Goal: Information Seeking & Learning: Learn about a topic

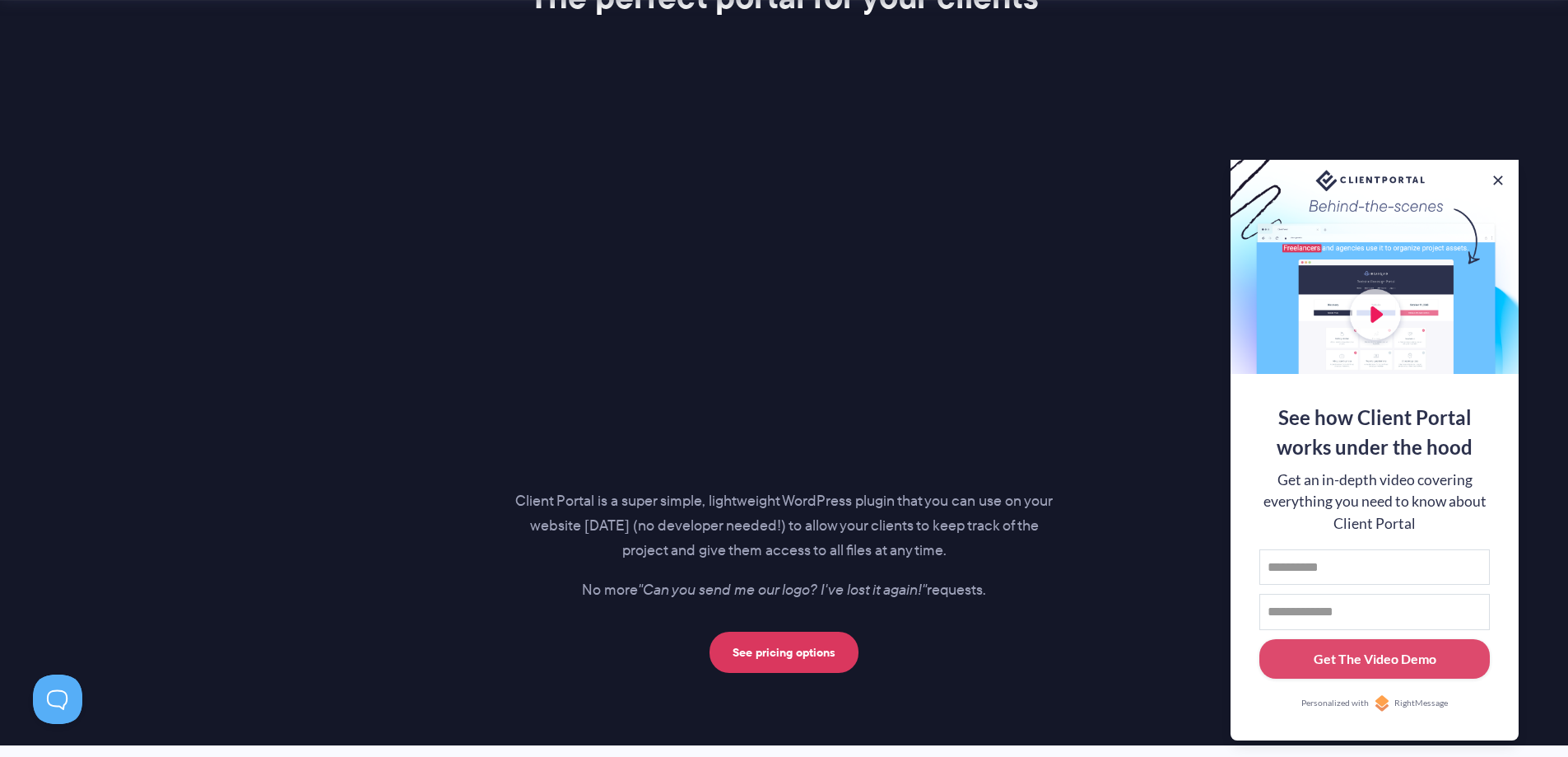
scroll to position [2470, 0]
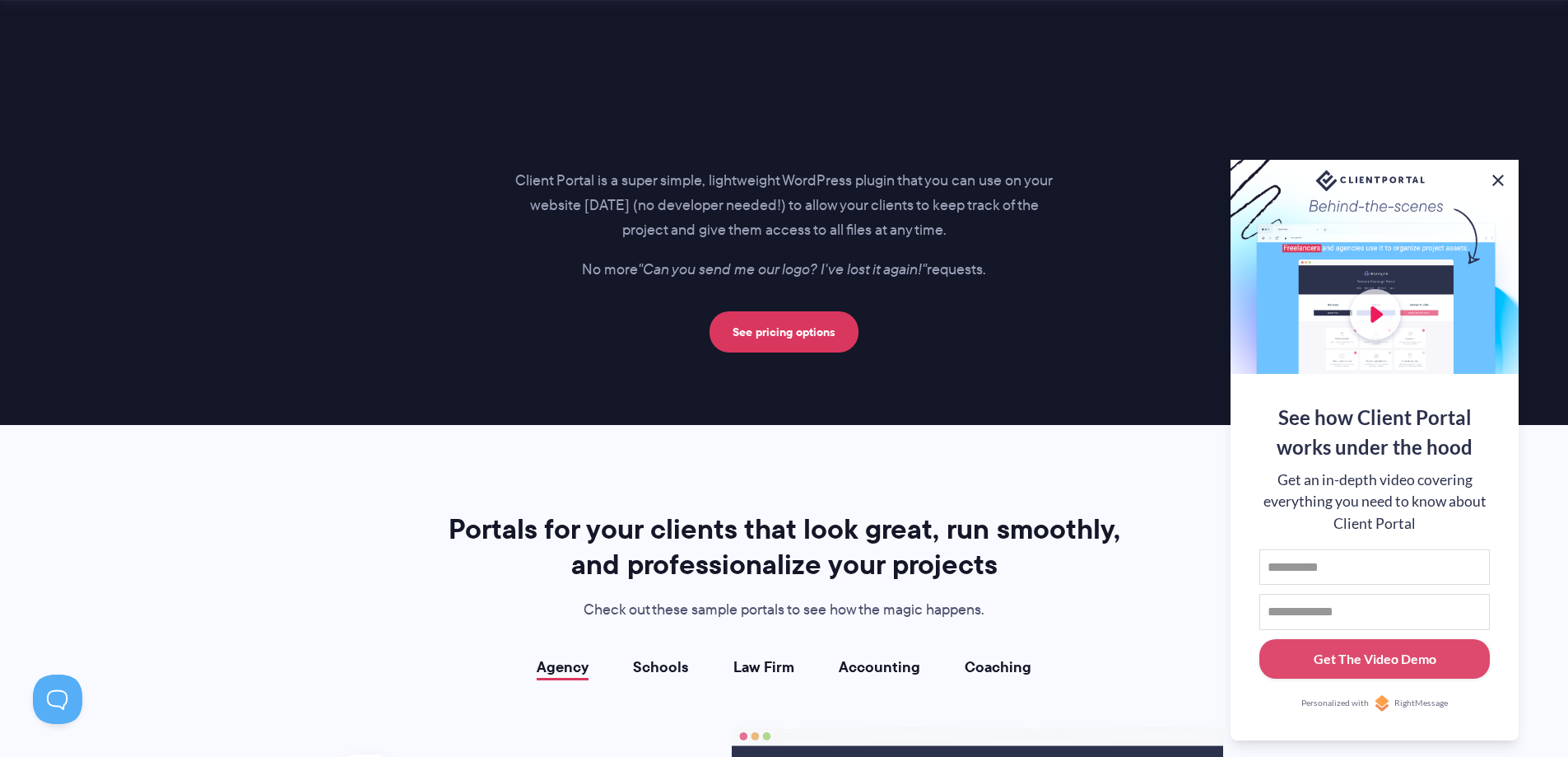
click at [1501, 176] on button at bounding box center [1498, 180] width 20 height 20
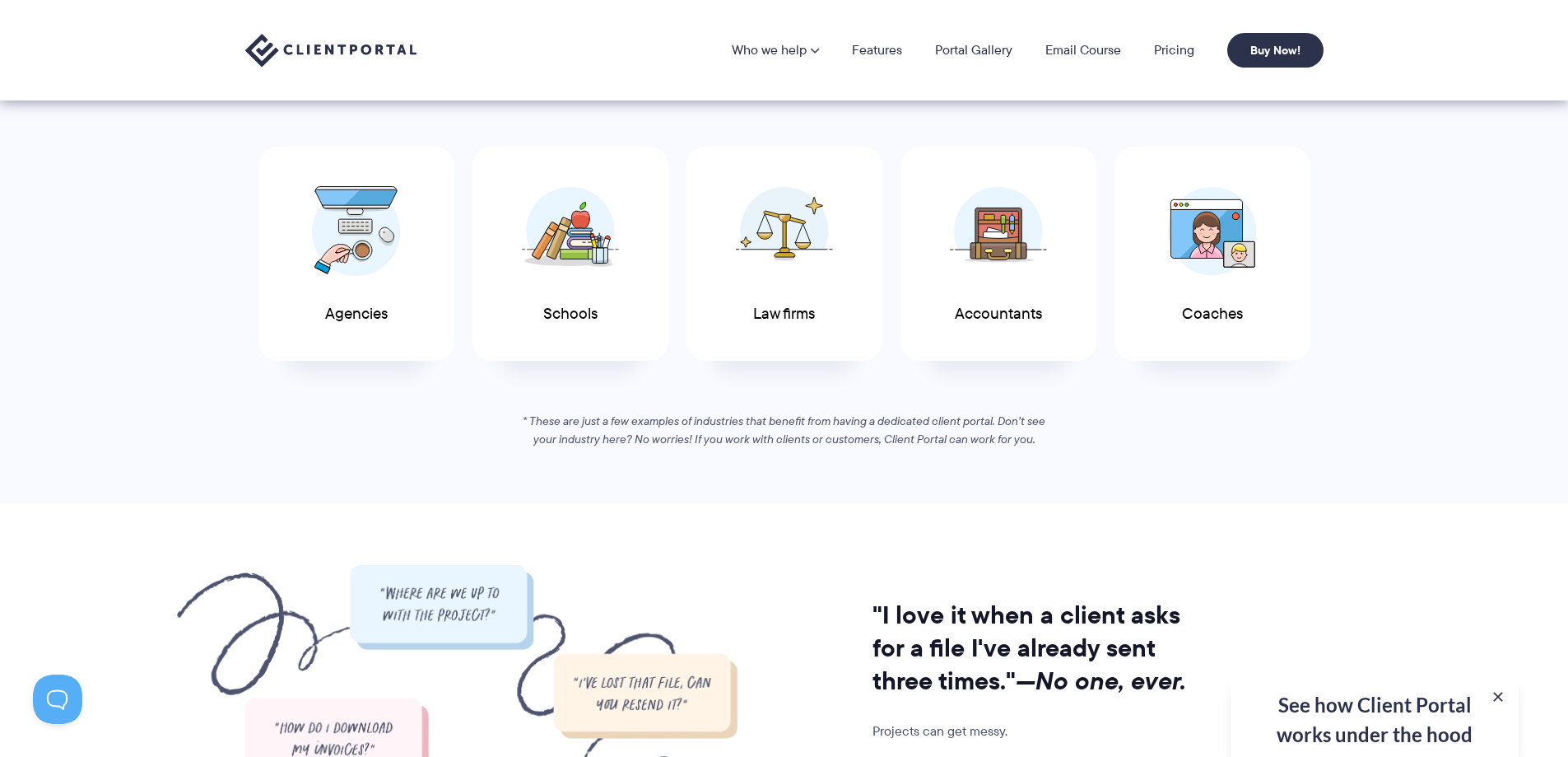
scroll to position [0, 0]
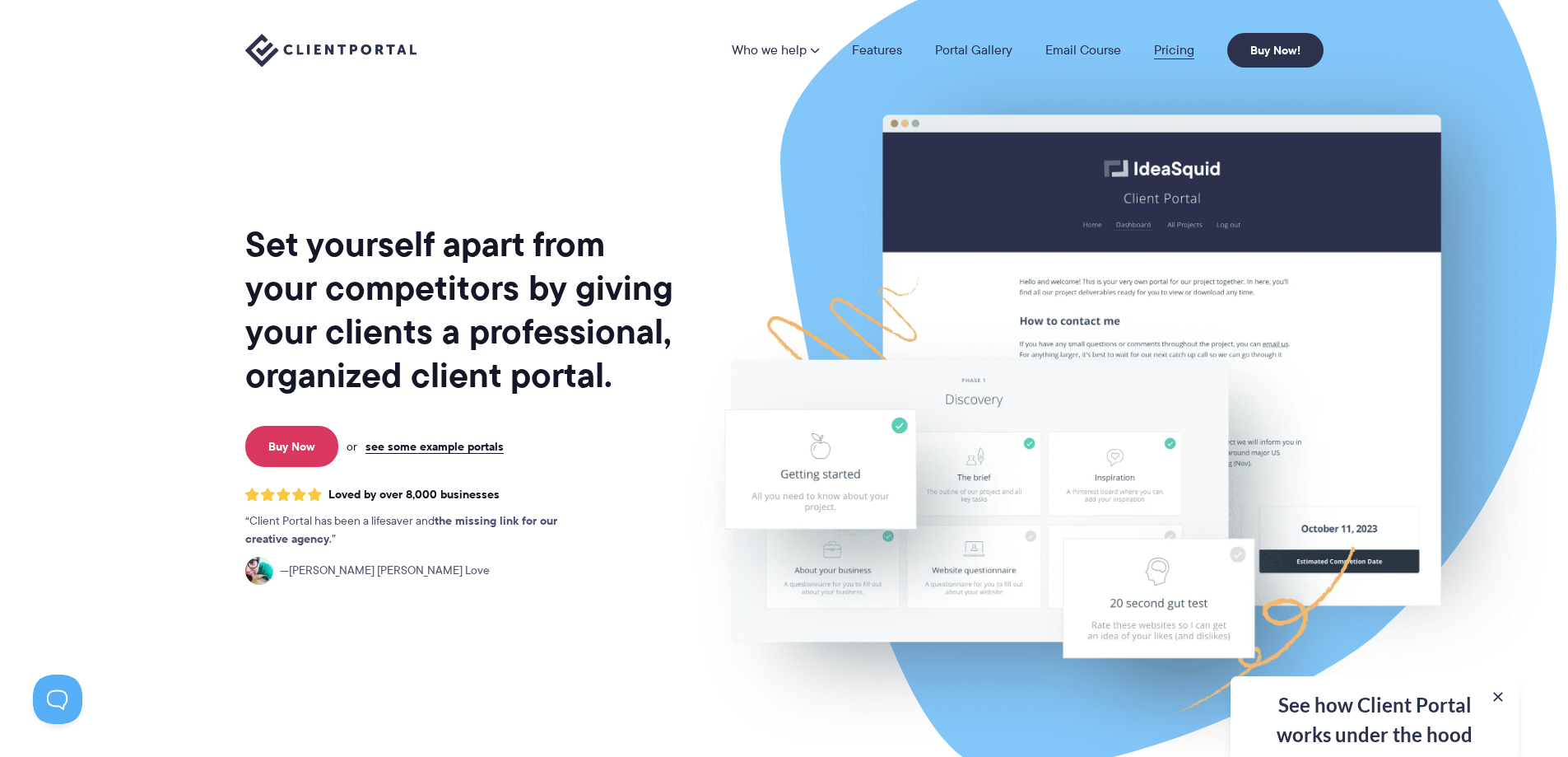
click at [1184, 43] on link "Pricing" at bounding box center [1174, 50] width 40 height 13
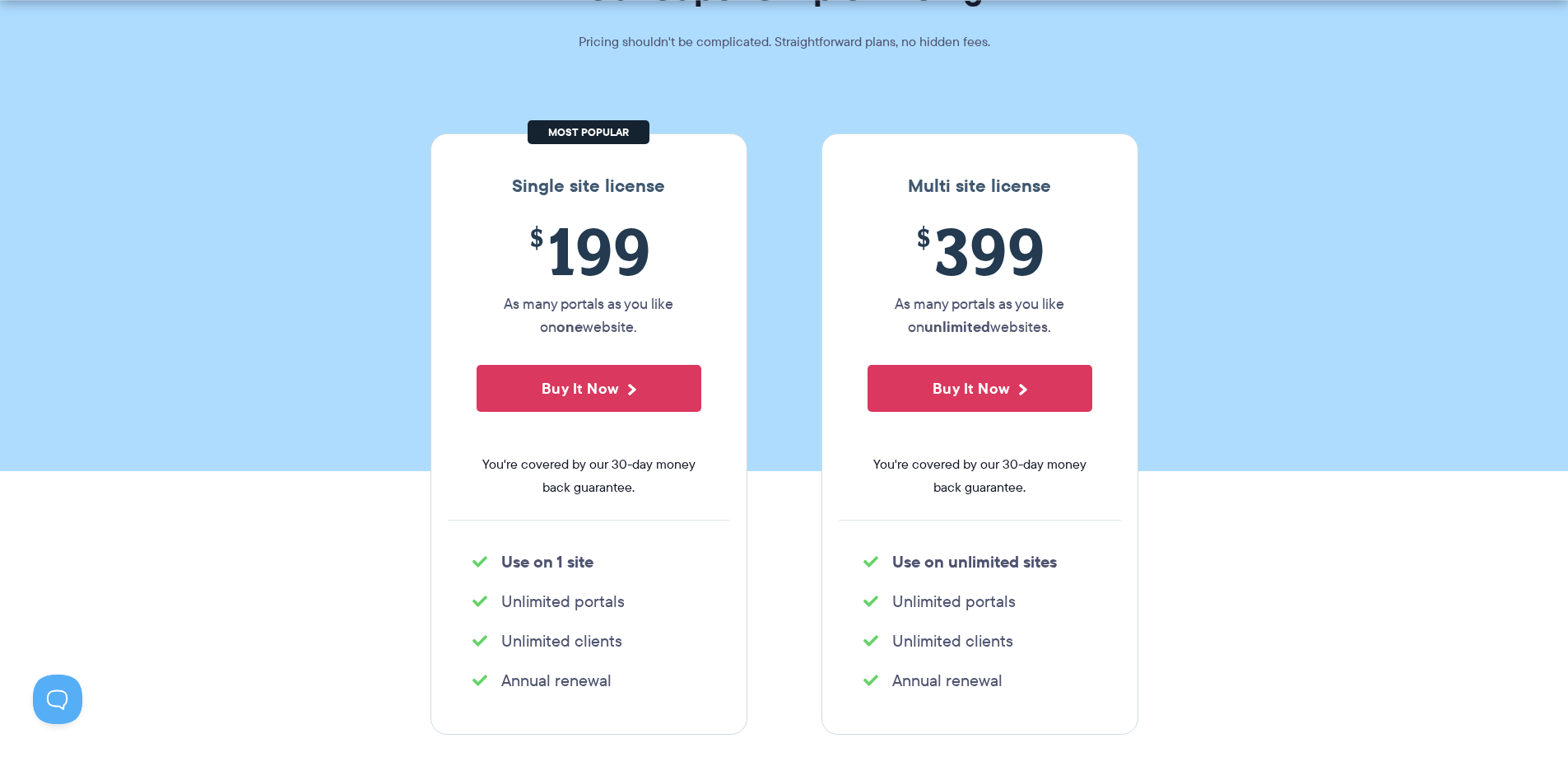
scroll to position [165, 0]
